Goal: Task Accomplishment & Management: Complete application form

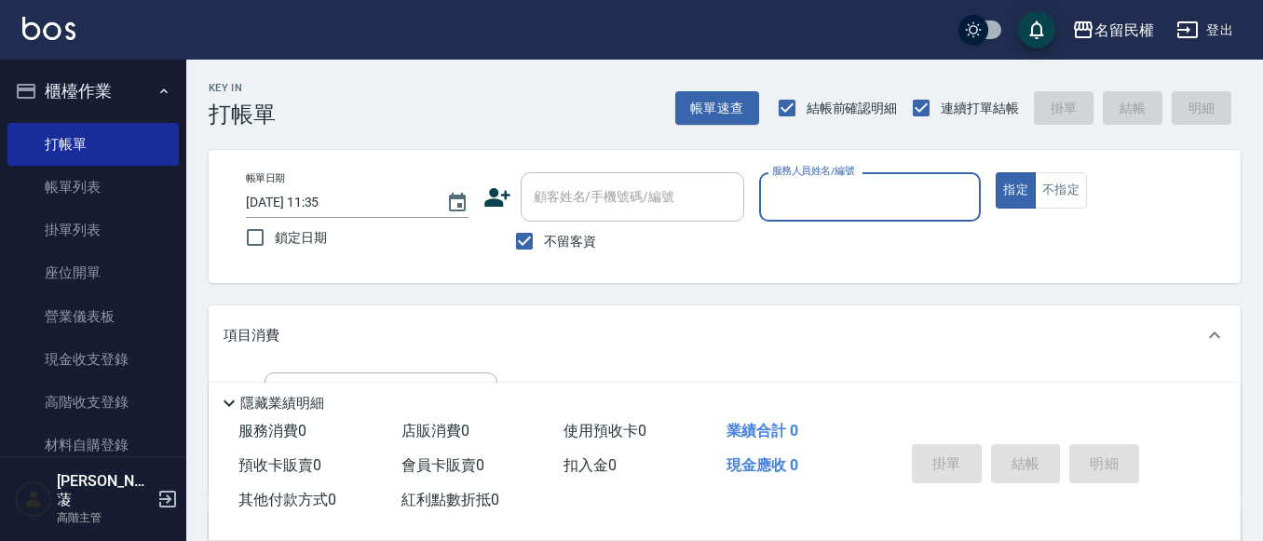
click at [812, 197] on input "服務人員姓名/編號" at bounding box center [870, 197] width 206 height 33
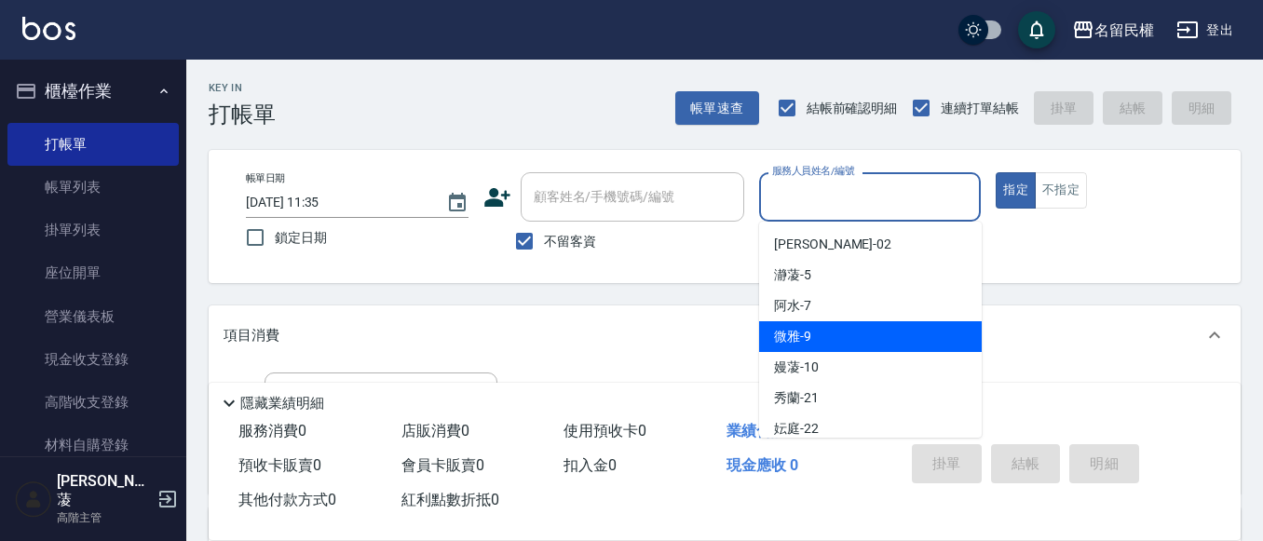
click at [797, 340] on span "微雅 -9" at bounding box center [792, 337] width 37 height 20
type input "微雅-9"
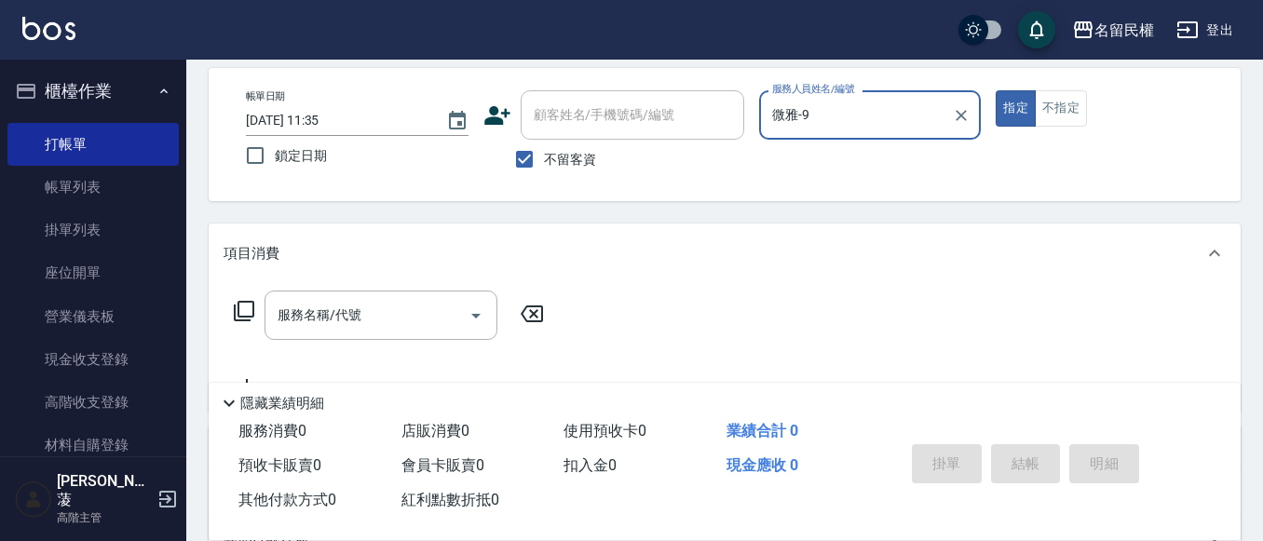
scroll to position [186, 0]
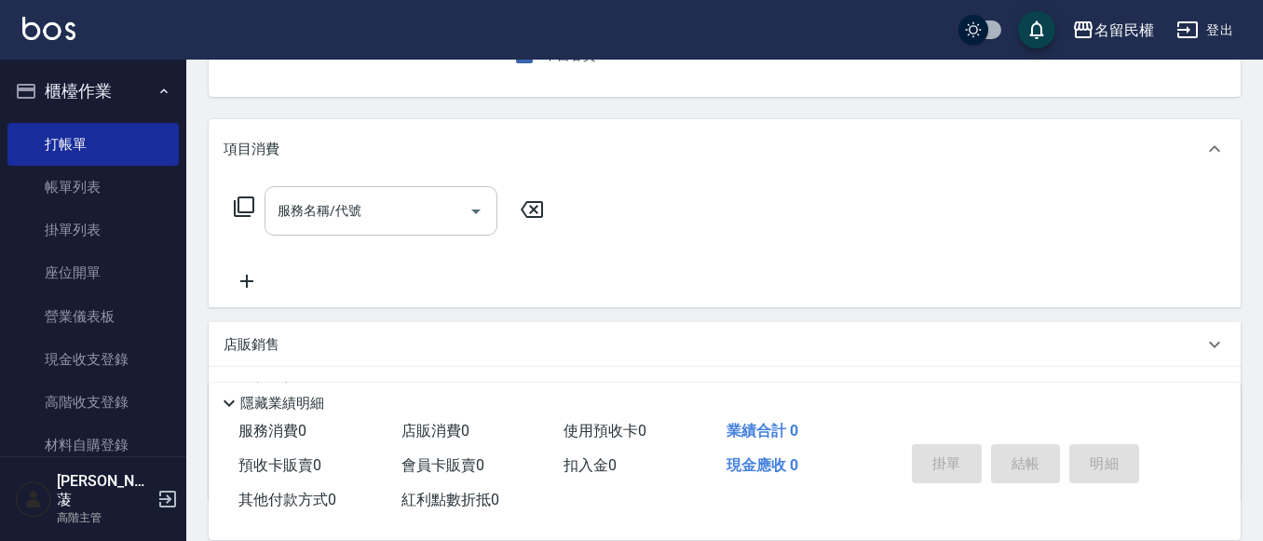
click at [364, 228] on div "服務名稱/代號" at bounding box center [380, 210] width 233 height 49
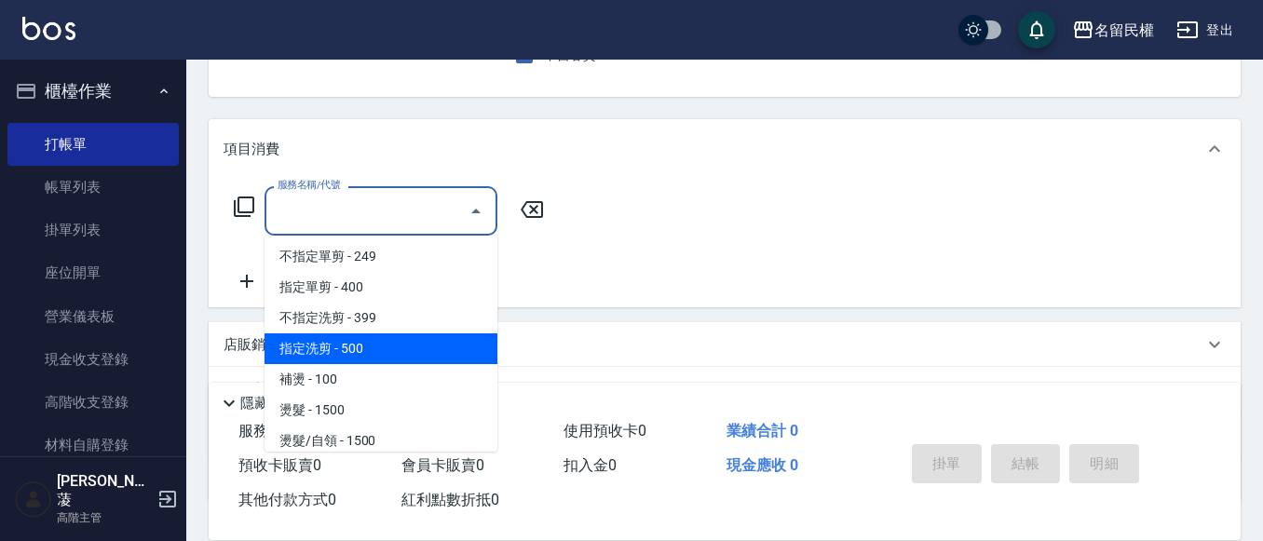
drag, startPoint x: 346, startPoint y: 352, endPoint x: 319, endPoint y: 347, distance: 26.5
click at [346, 353] on span "指定洗剪 - 500" at bounding box center [380, 348] width 233 height 31
type input "指定洗剪(205)"
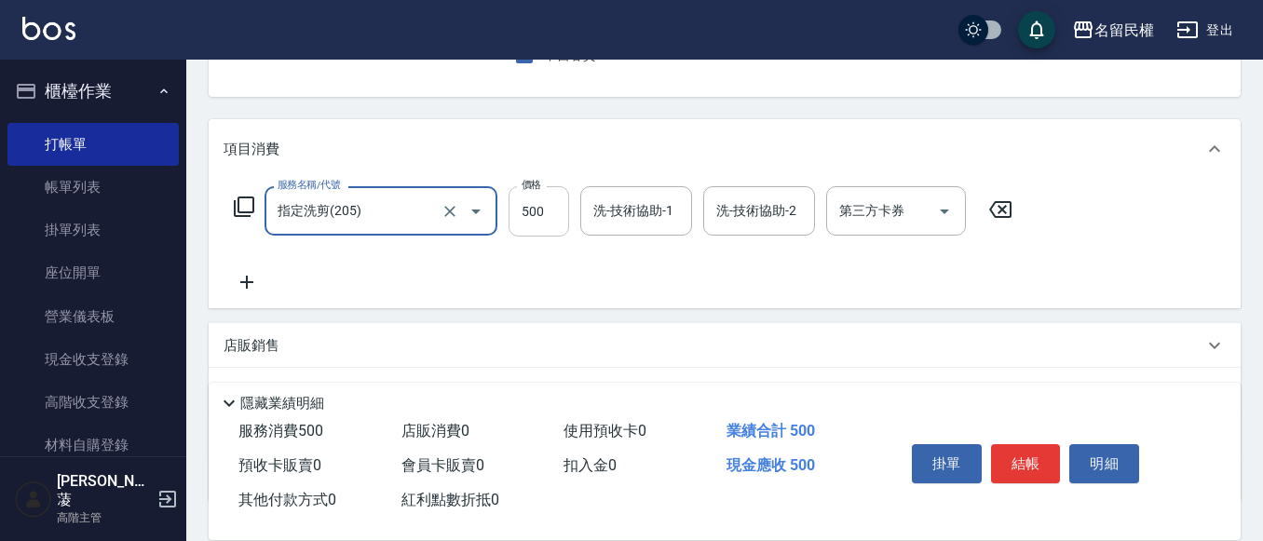
click at [536, 214] on input "500" at bounding box center [538, 211] width 61 height 50
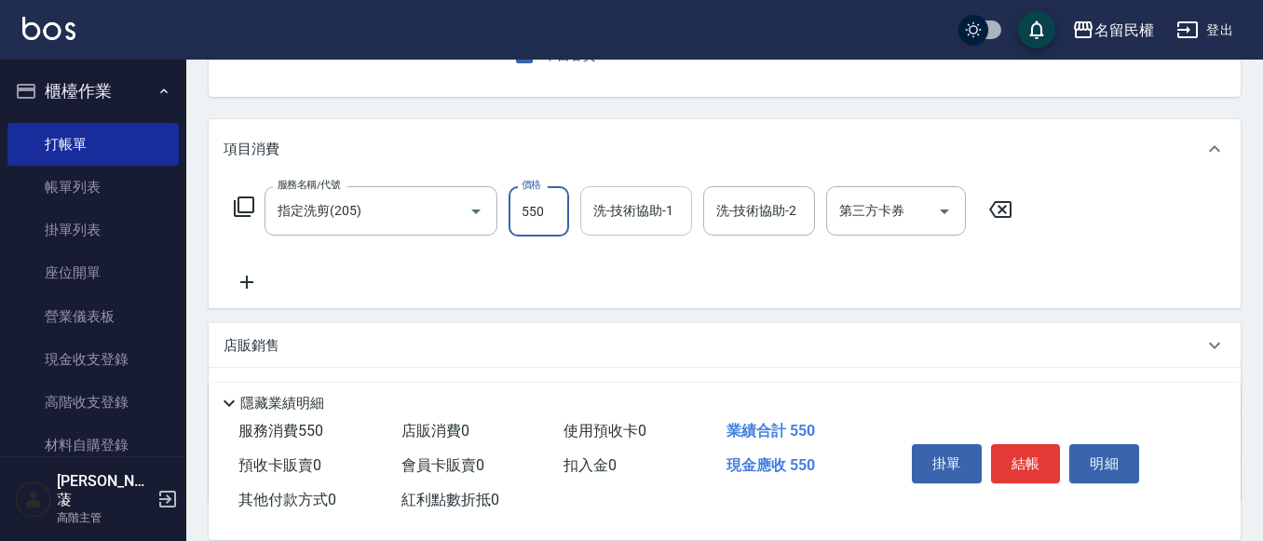
type input "550"
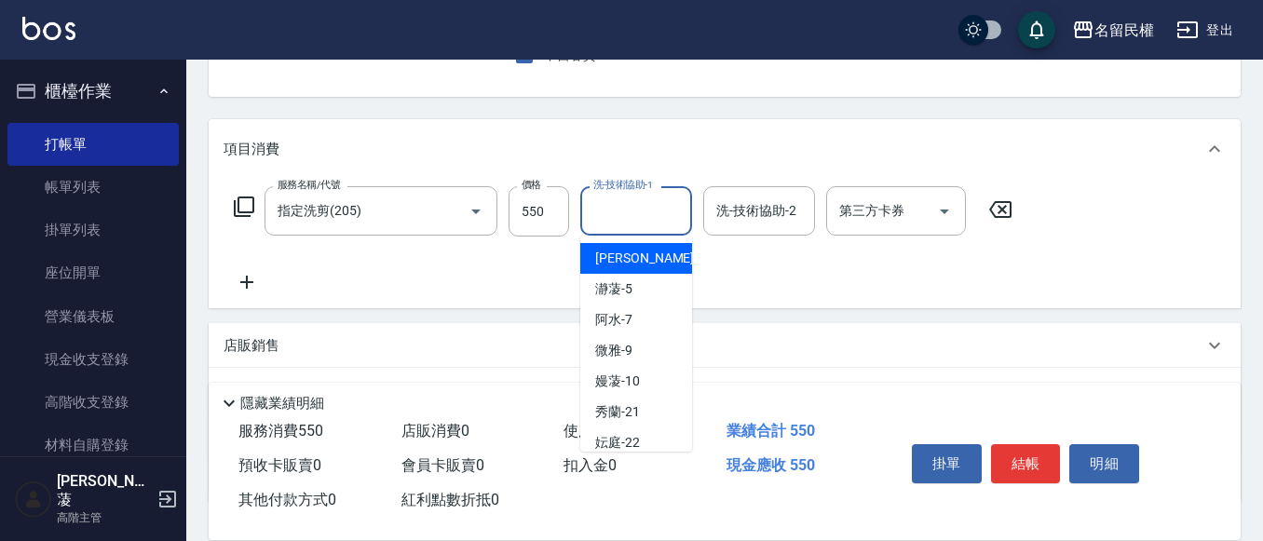
click at [655, 217] on input "洗-技術協助-1" at bounding box center [636, 211] width 95 height 33
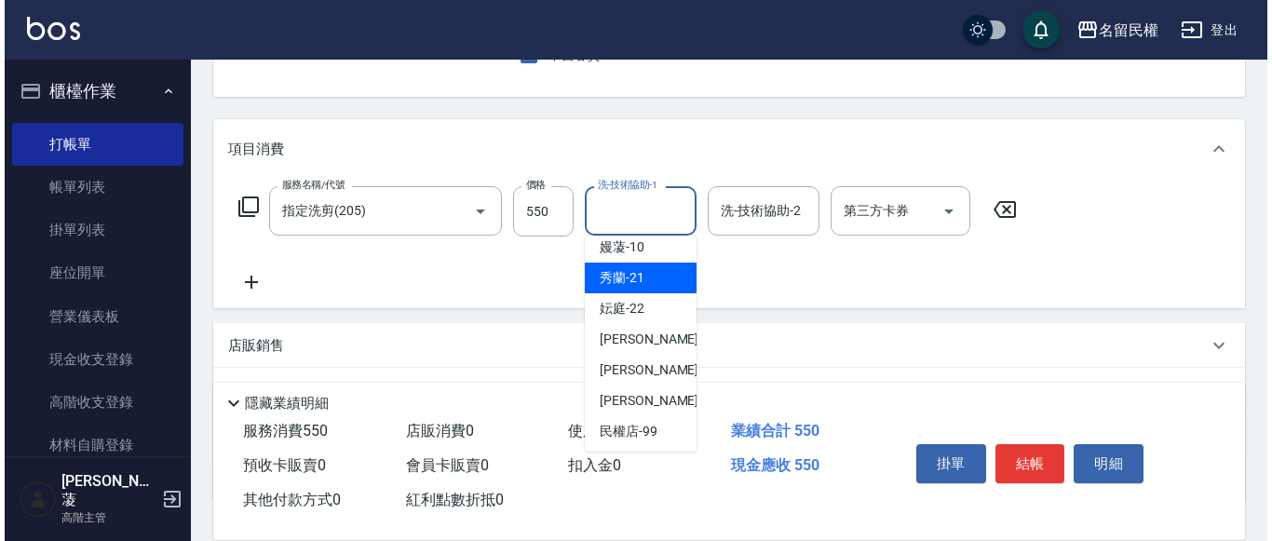
scroll to position [137, 0]
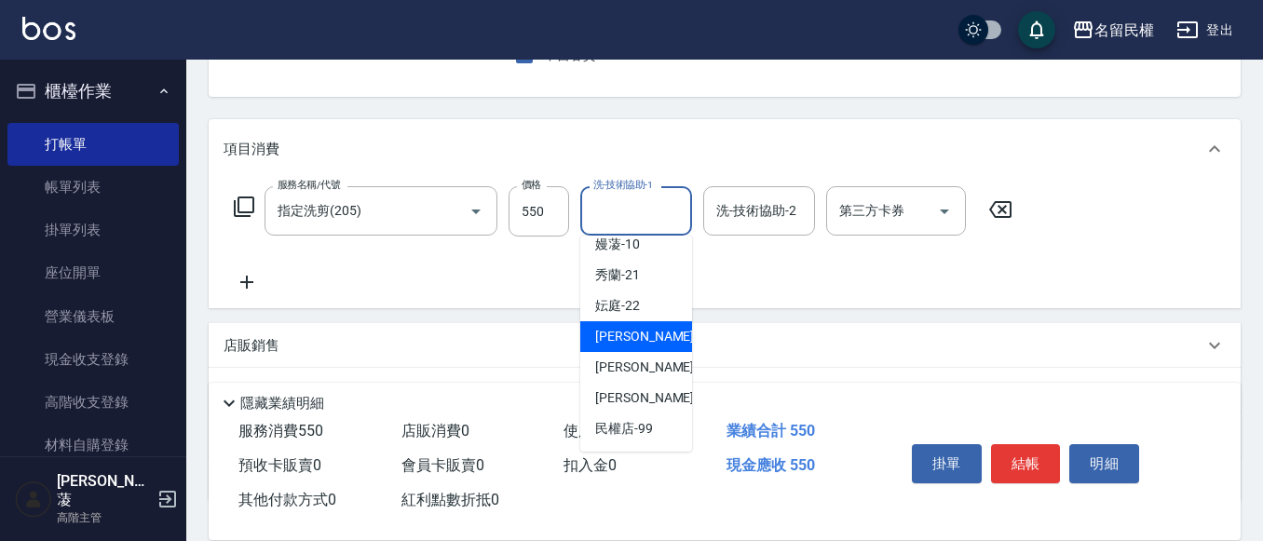
click at [645, 336] on span "[PERSON_NAME]-23" at bounding box center [653, 337] width 117 height 20
type input "[PERSON_NAME]-23"
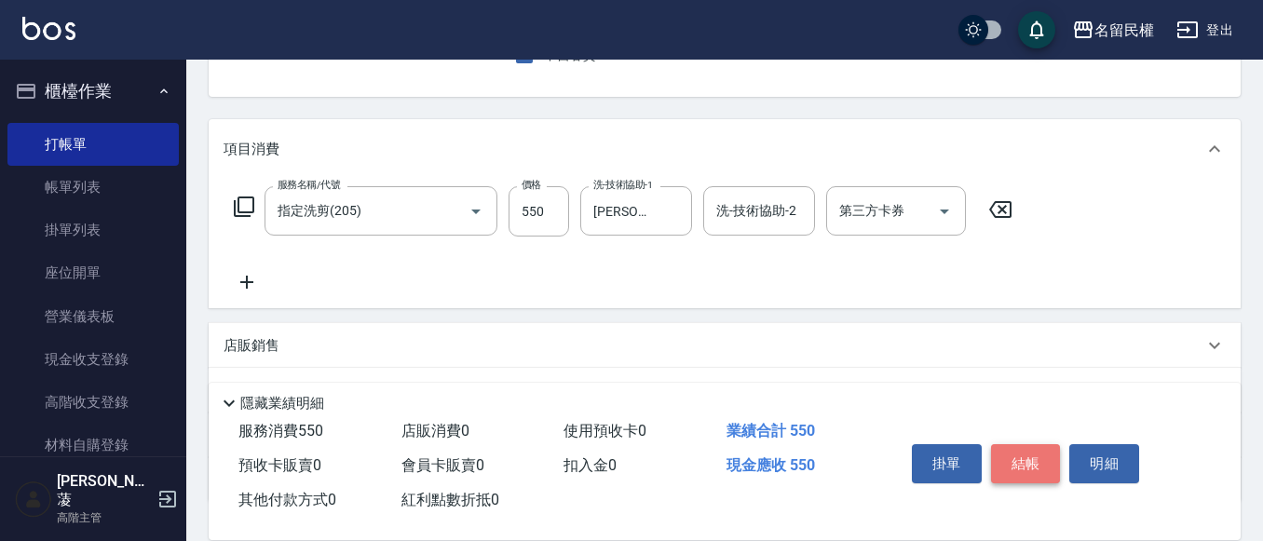
click at [1019, 444] on button "結帳" at bounding box center [1026, 463] width 70 height 39
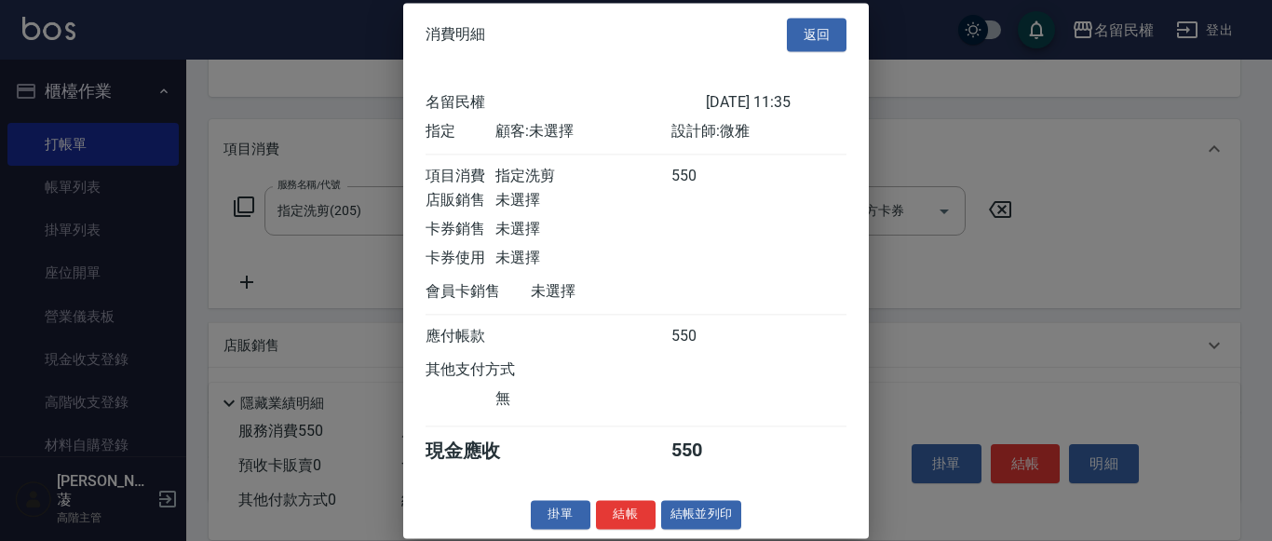
scroll to position [24, 0]
click at [628, 504] on button "結帳" at bounding box center [626, 514] width 60 height 29
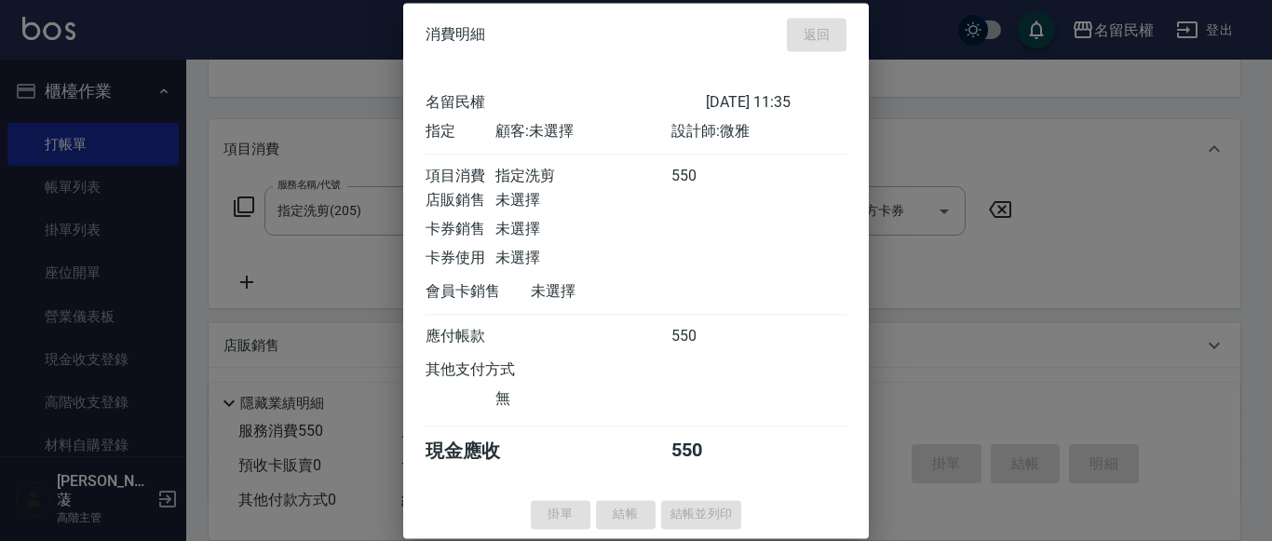
type input "[DATE] 12:30"
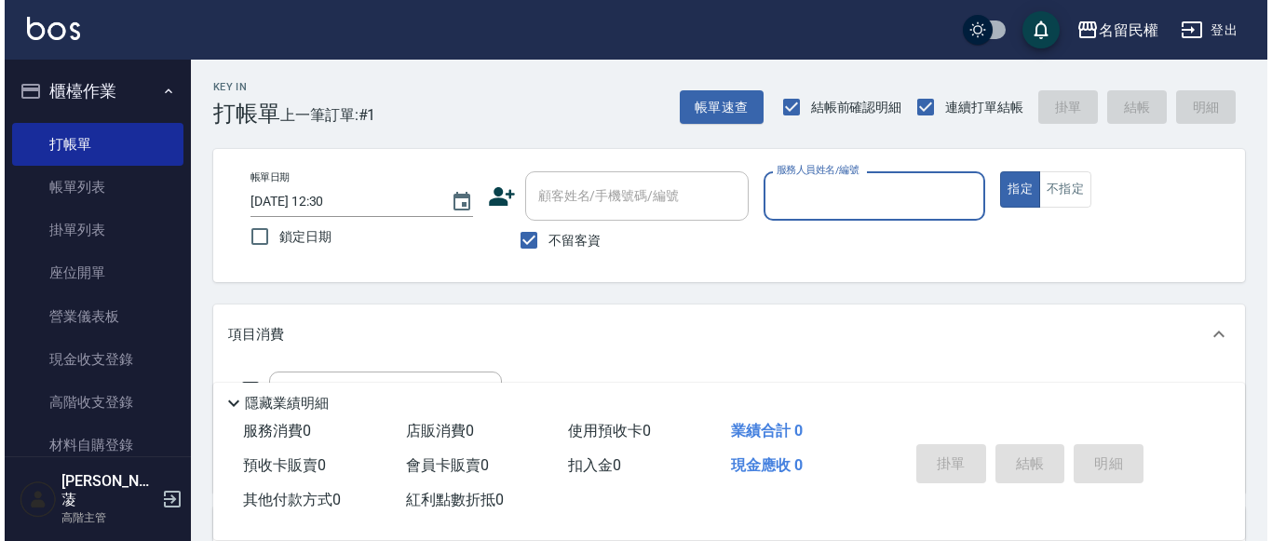
scroll to position [0, 0]
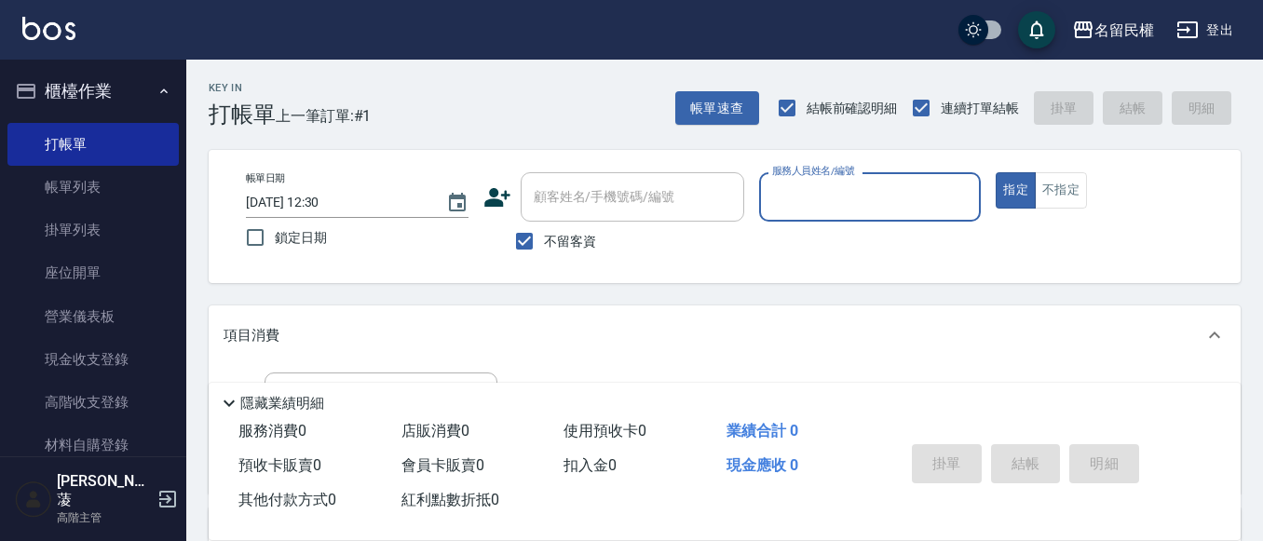
click at [945, 225] on p at bounding box center [870, 232] width 223 height 20
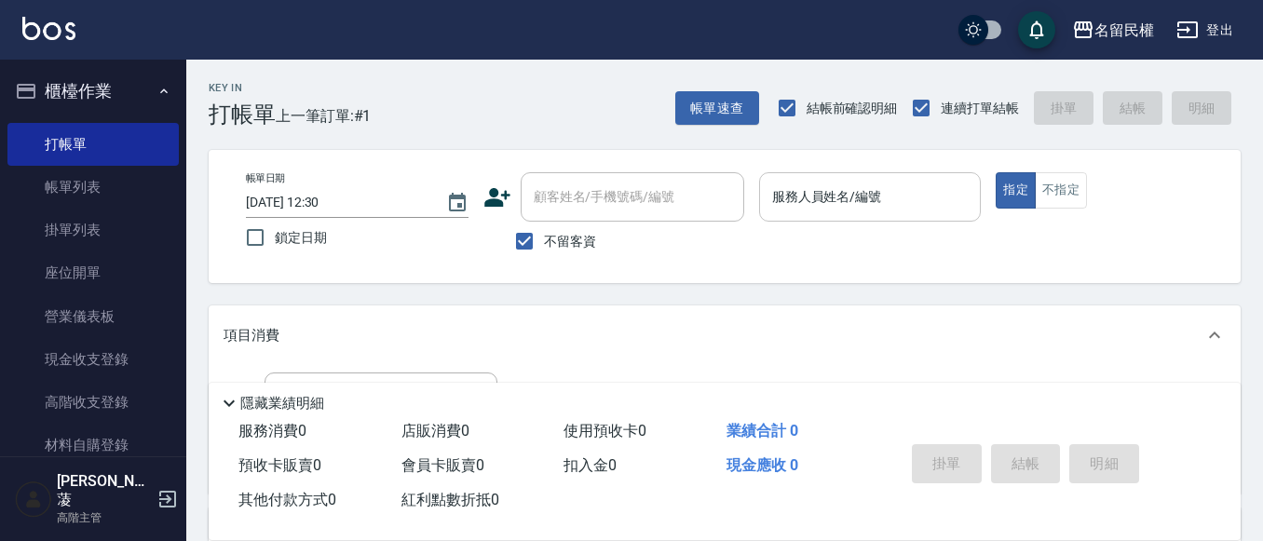
click at [945, 201] on input "服務人員姓名/編號" at bounding box center [870, 197] width 206 height 33
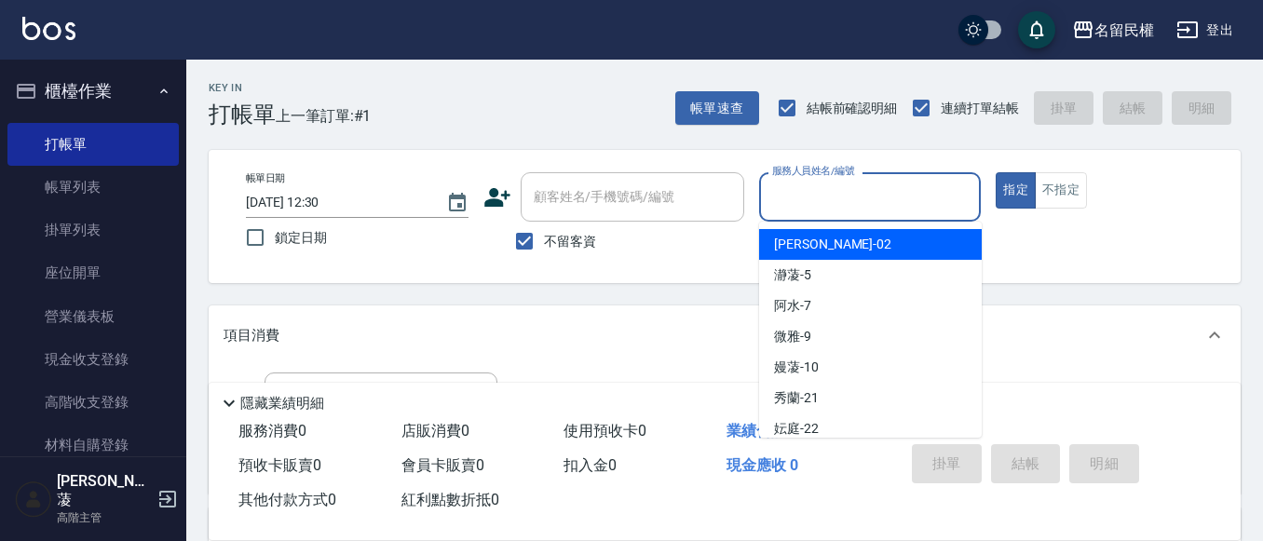
click at [1054, 332] on div "項目消費" at bounding box center [714, 336] width 980 height 20
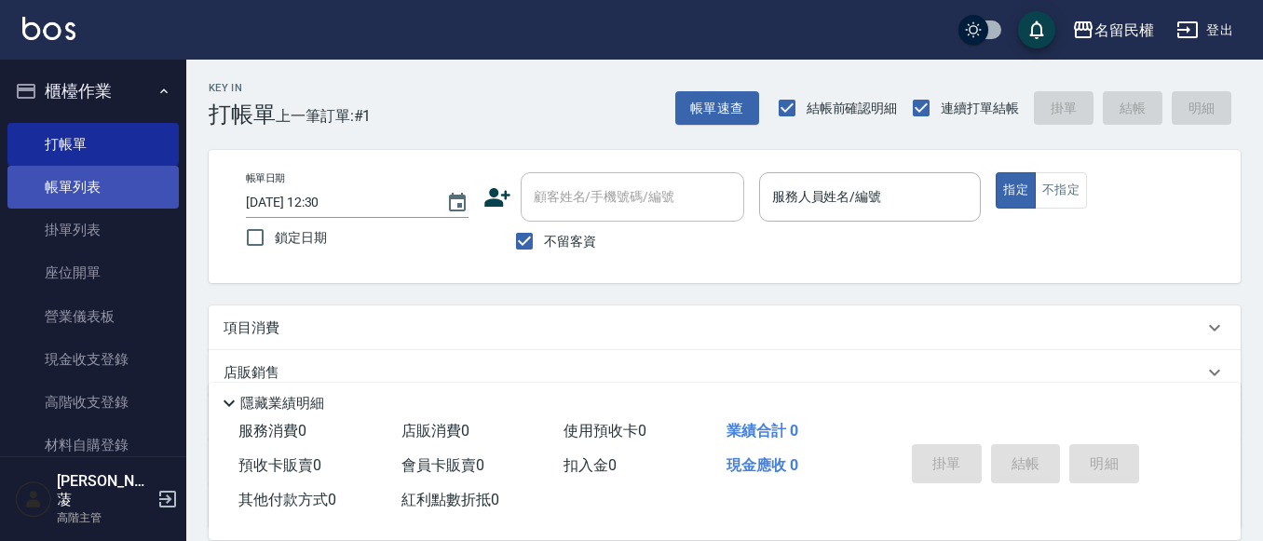
click at [90, 172] on link "帳單列表" at bounding box center [92, 187] width 171 height 43
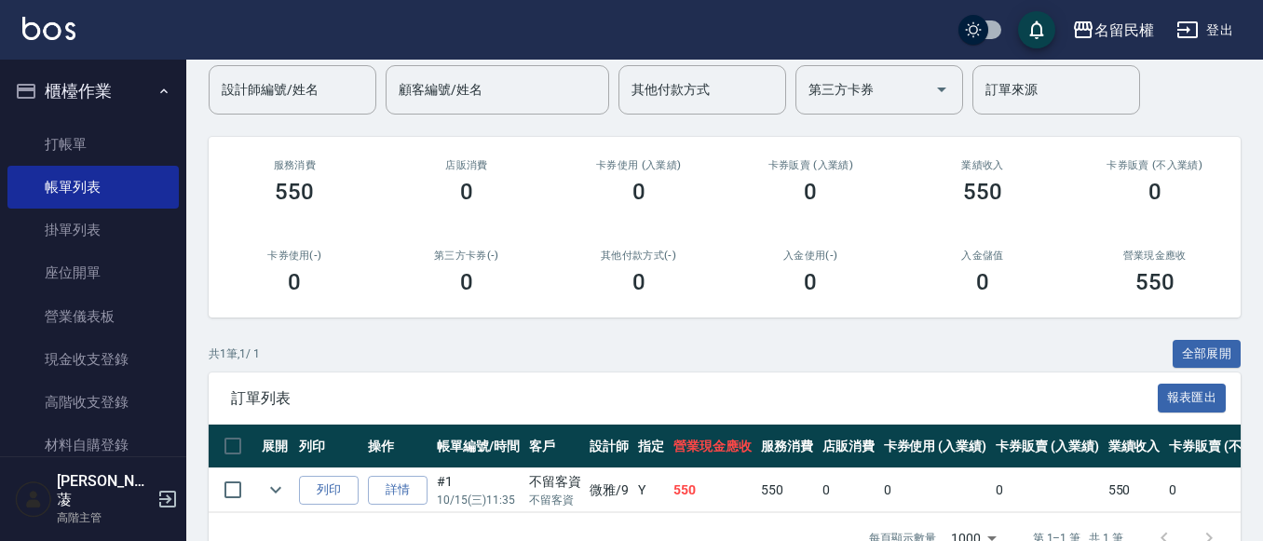
scroll to position [210, 0]
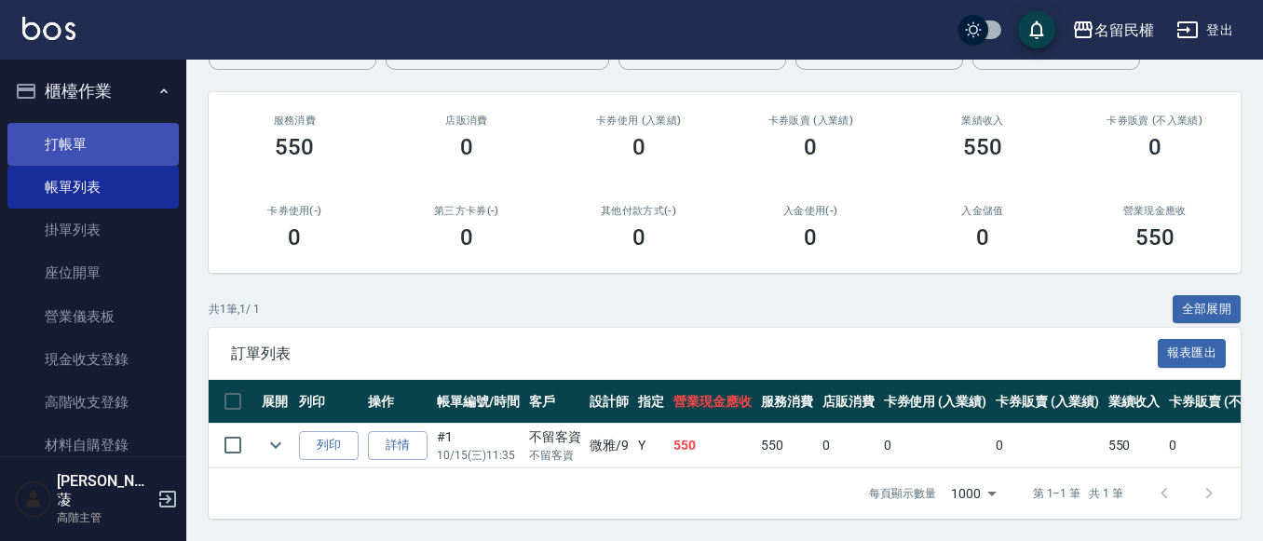
click at [84, 138] on link "打帳單" at bounding box center [92, 144] width 171 height 43
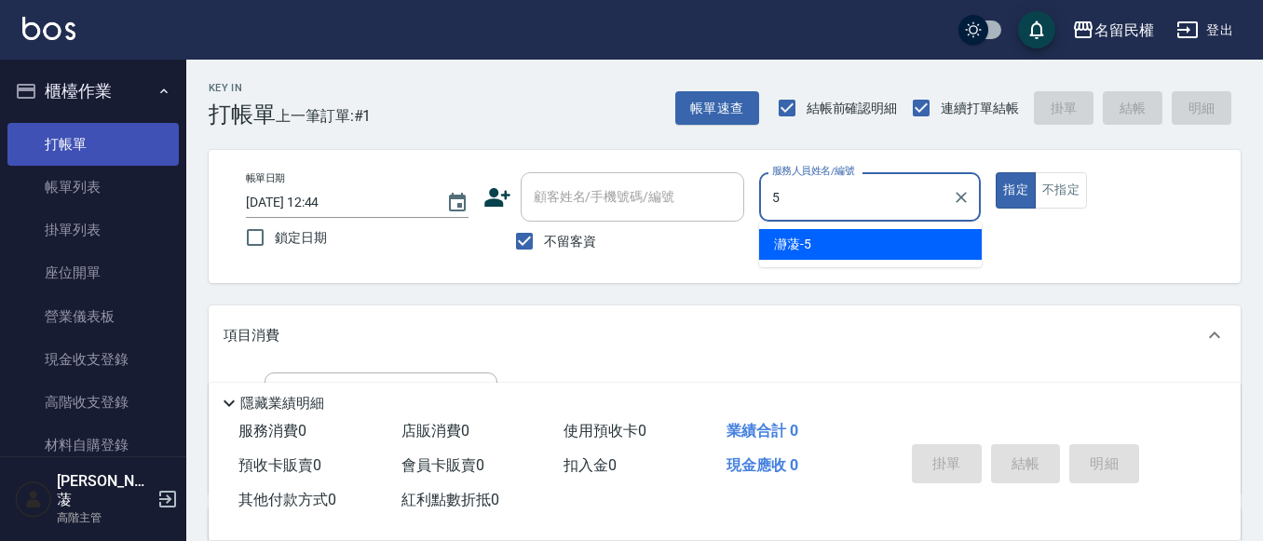
type input "瀞蓤-5"
type button "true"
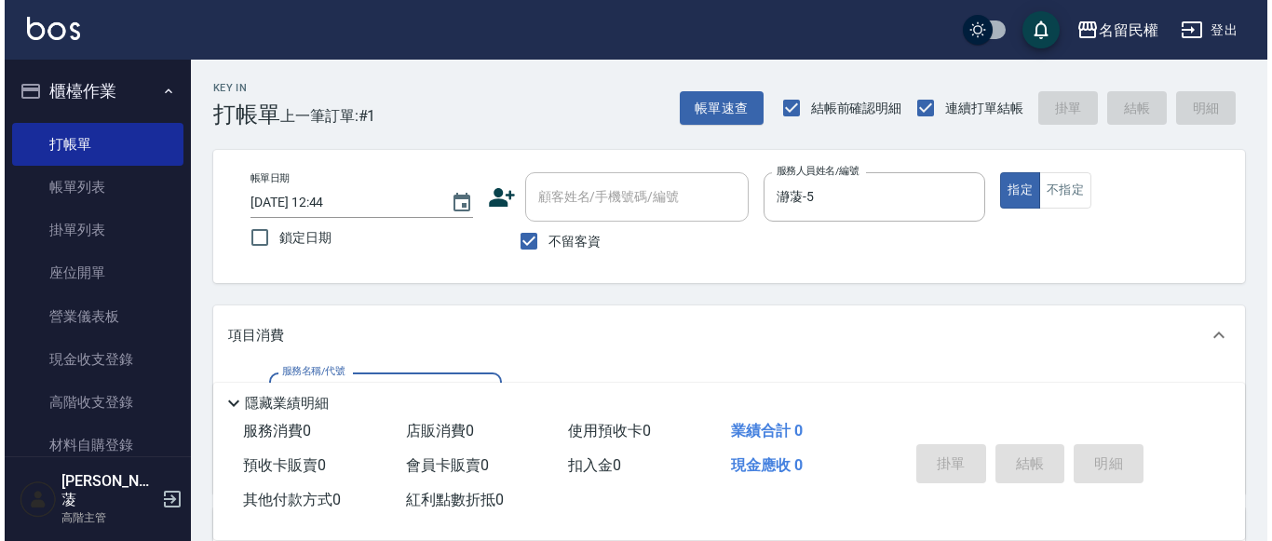
scroll to position [93, 0]
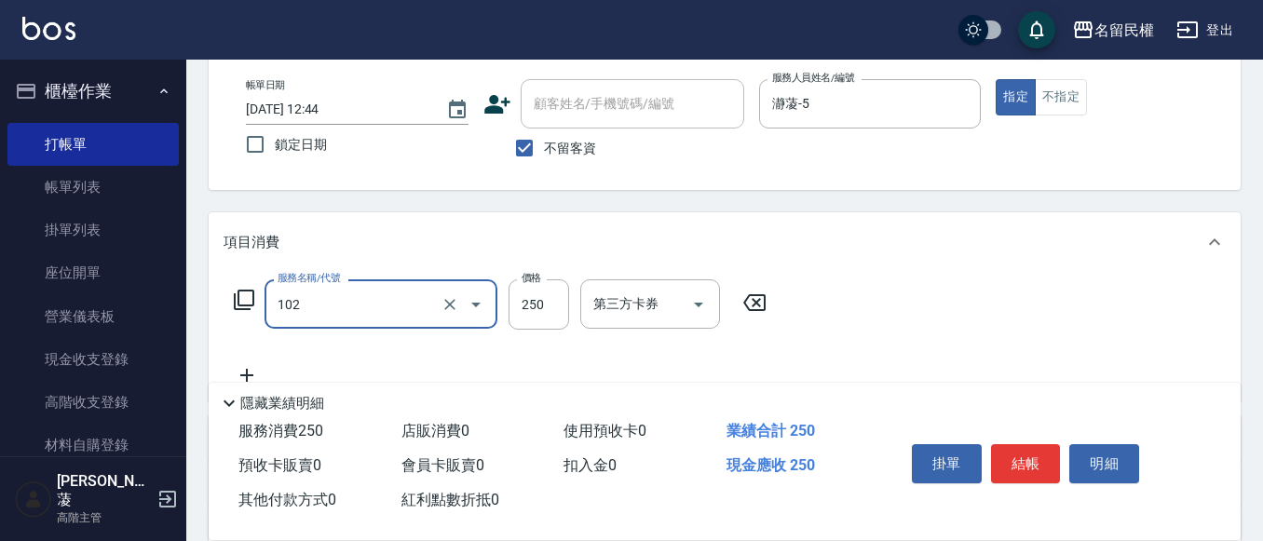
type input "指定洗髮(102)"
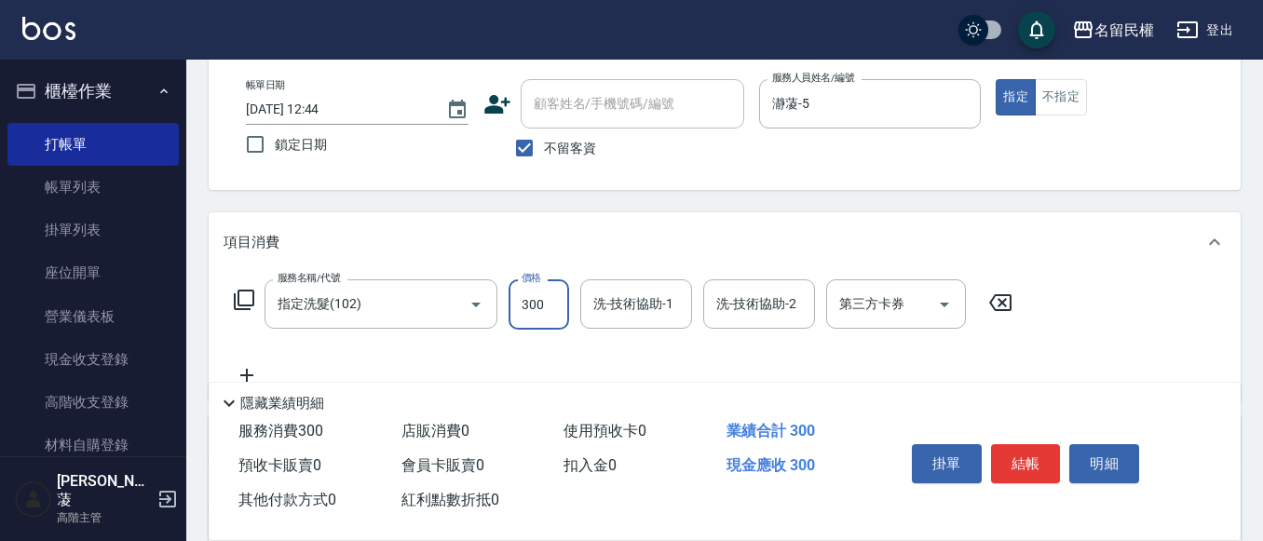
type input "300"
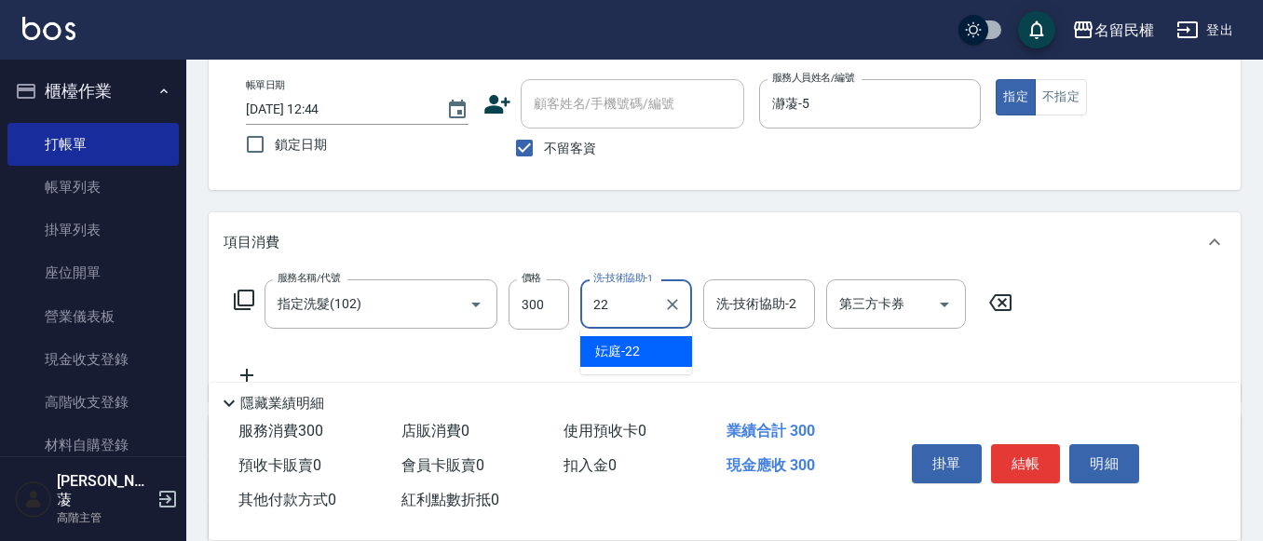
type input "妘庭-22"
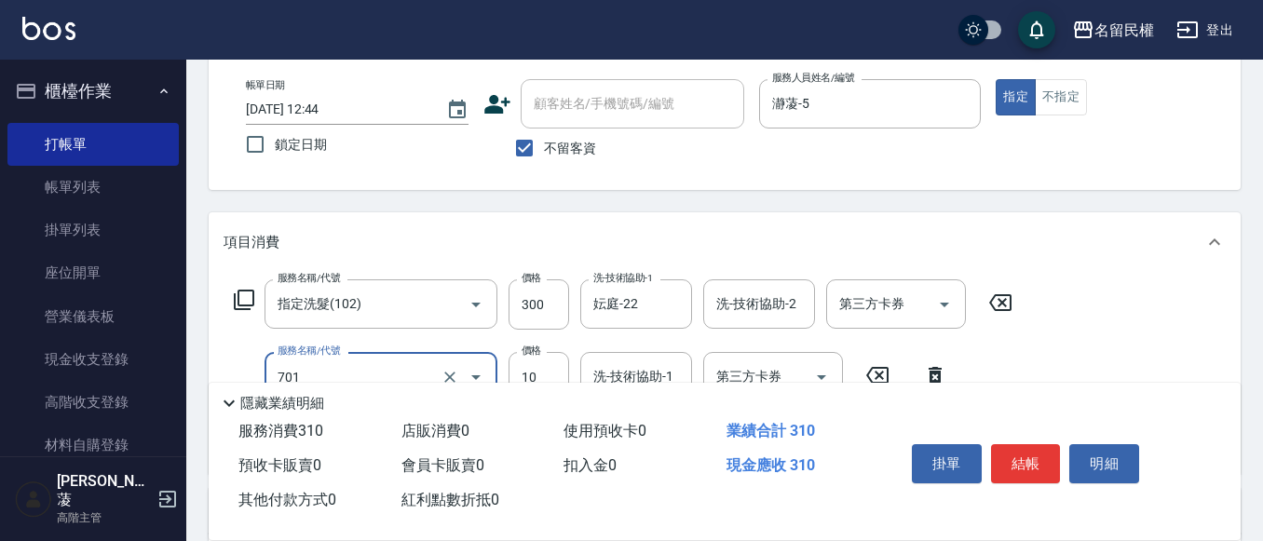
type input "[PERSON_NAME](701)"
type input "30"
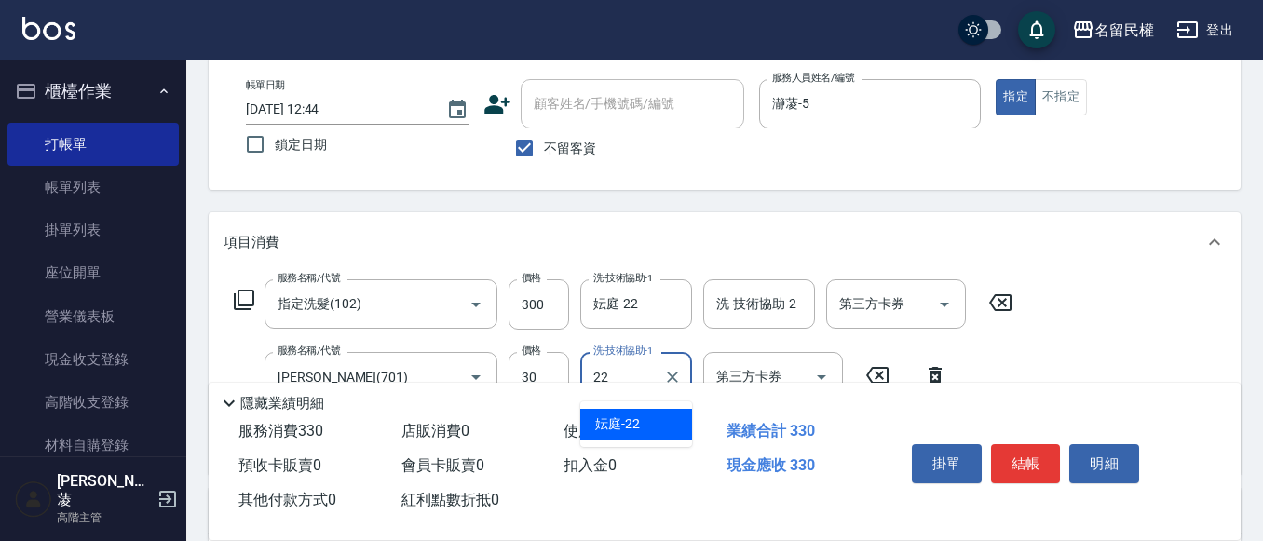
type input "妘庭-22"
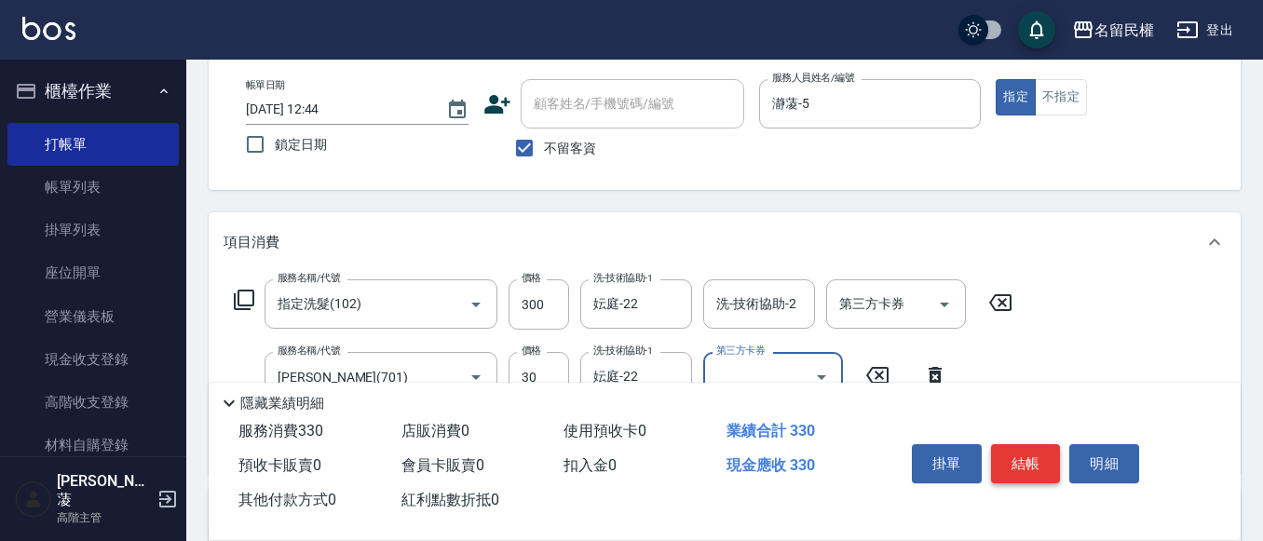
click at [1034, 458] on button "結帳" at bounding box center [1026, 463] width 70 height 39
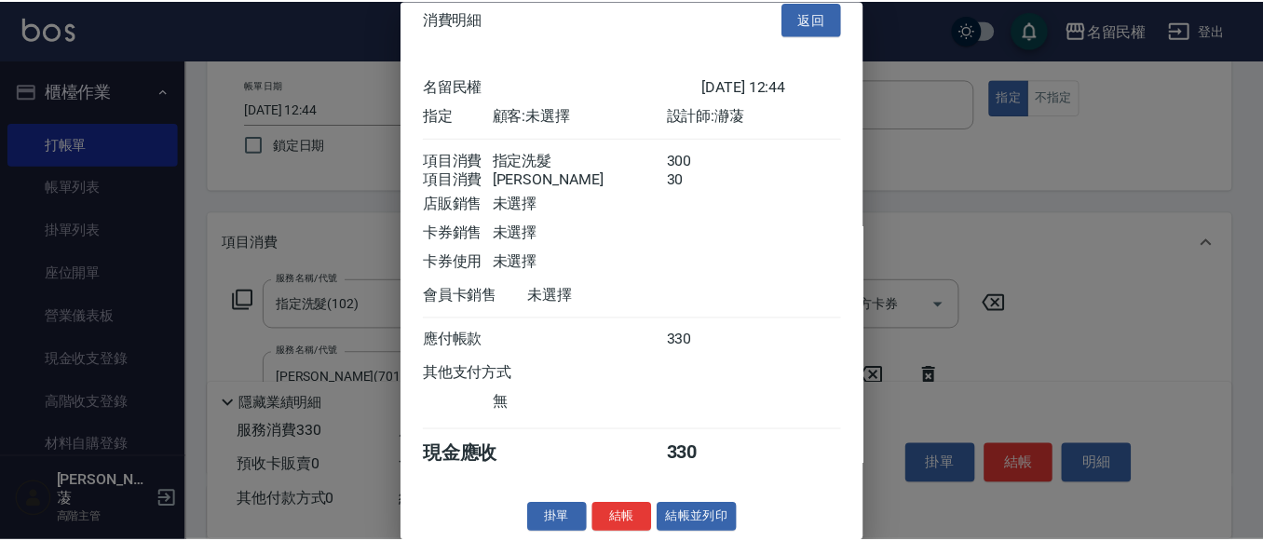
scroll to position [47, 0]
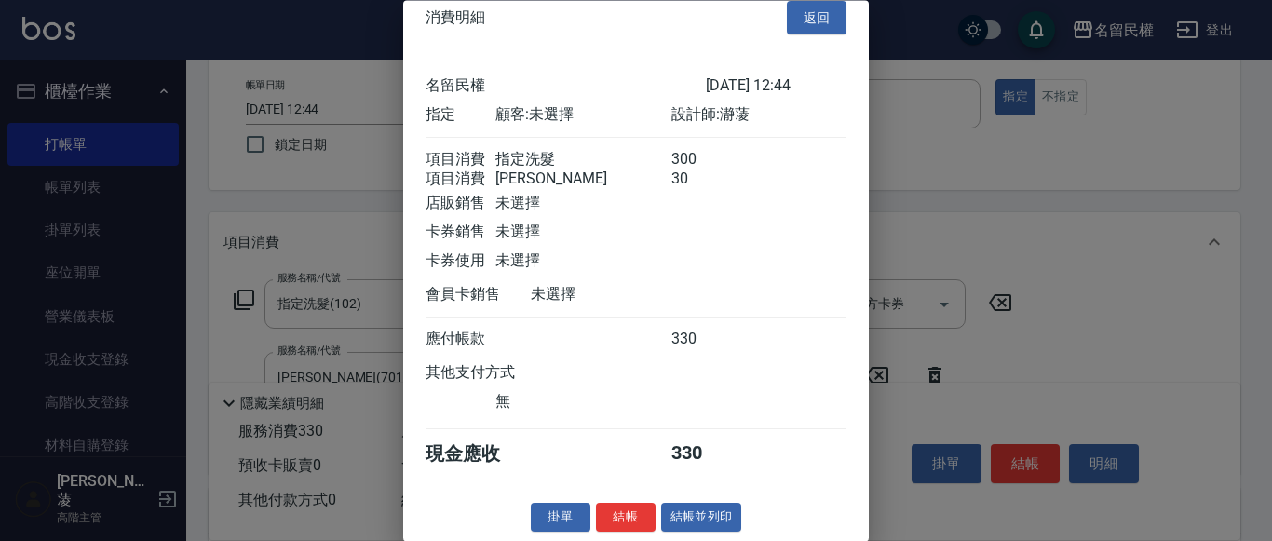
click at [638, 513] on button "結帳" at bounding box center [626, 518] width 60 height 29
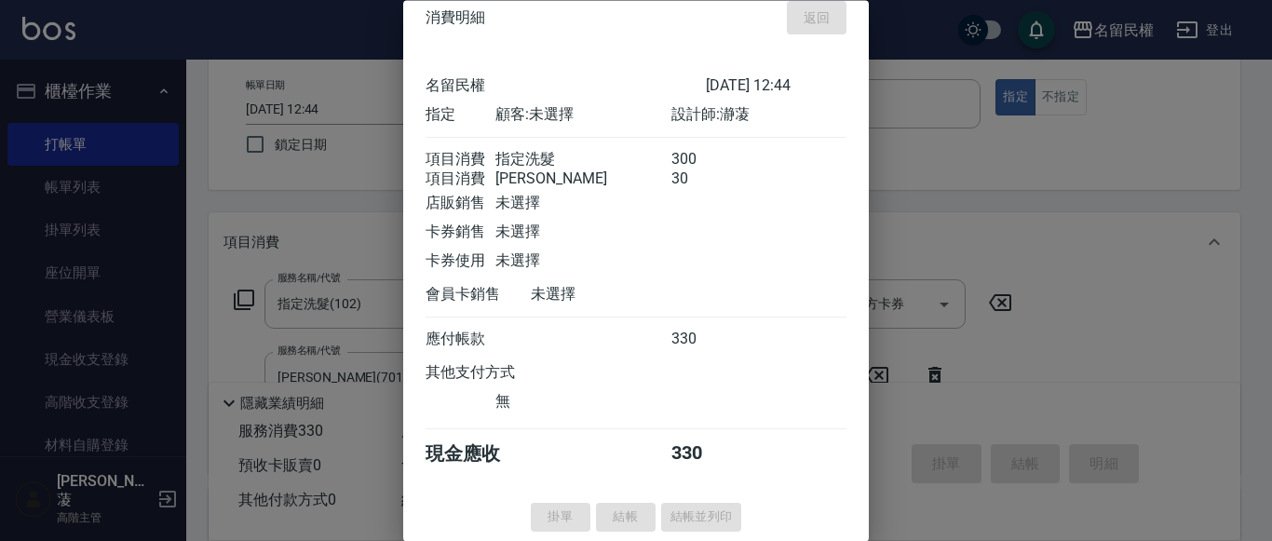
type input "[DATE] 12:55"
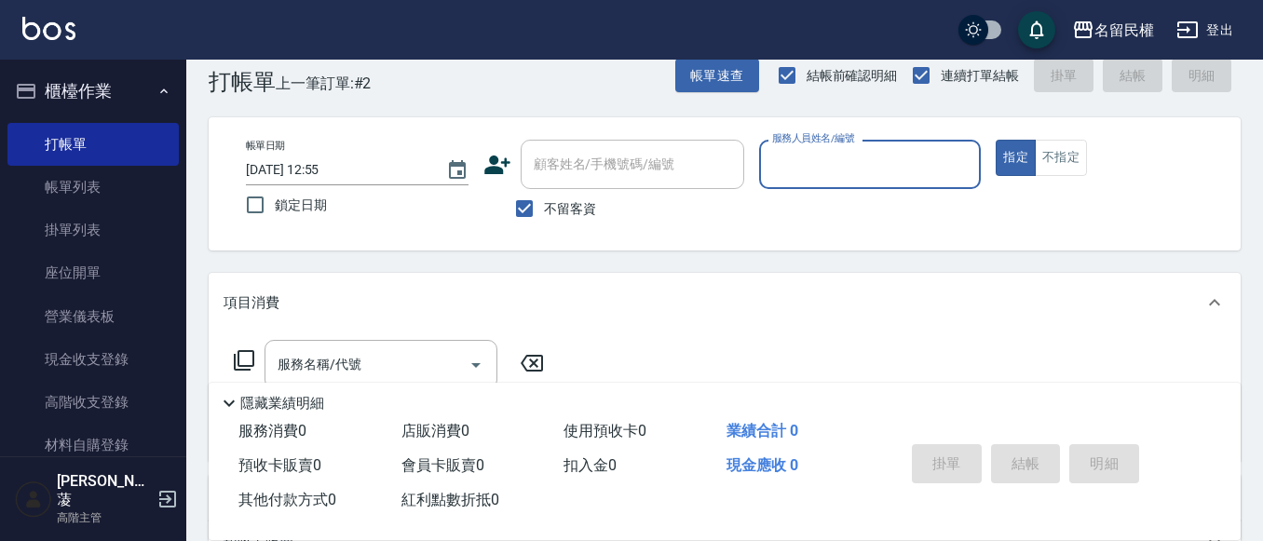
scroll to position [0, 0]
